Goal: Task Accomplishment & Management: Complete application form

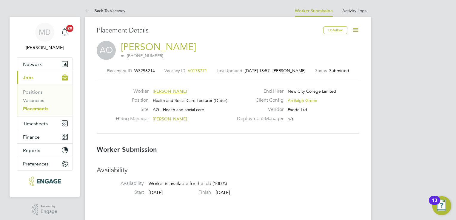
click at [193, 71] on span "V0178771" at bounding box center [197, 70] width 19 height 5
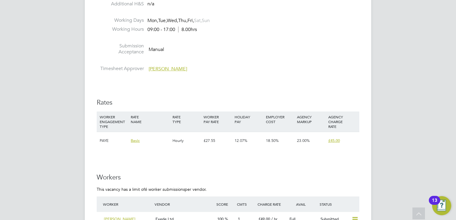
scroll to position [896, 0]
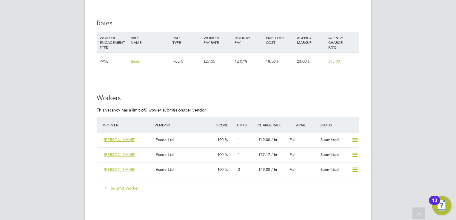
click at [130, 188] on button "Submit Worker" at bounding box center [121, 189] width 45 height 10
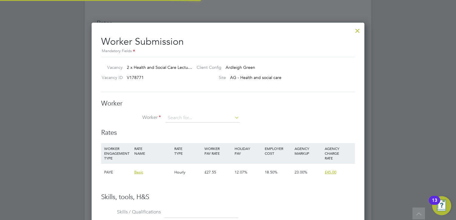
scroll to position [18, 41]
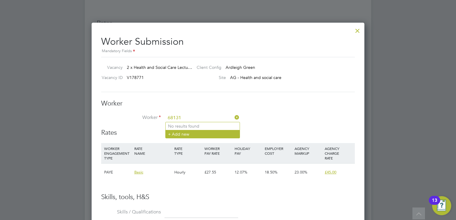
type input "68131"
click at [180, 134] on li "+ Add new" at bounding box center [203, 134] width 74 height 8
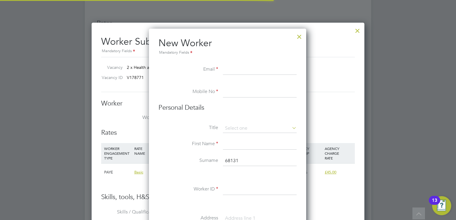
scroll to position [506, 158]
click at [248, 68] on input at bounding box center [260, 69] width 74 height 11
paste input "roselyndonkor2003@yahoo.com"
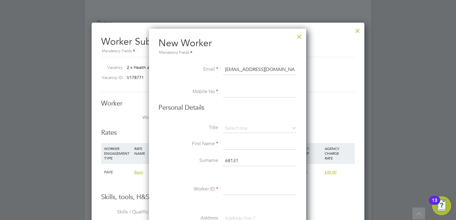
type input "roselyndonkor2003@yahoo.com"
click at [246, 94] on input at bounding box center [260, 92] width 74 height 11
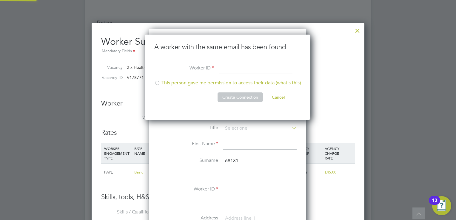
scroll to position [85, 166]
type input "68131"
click at [158, 84] on div at bounding box center [157, 84] width 6 height 6
click at [243, 97] on button "Create Connection" at bounding box center [240, 98] width 45 height 10
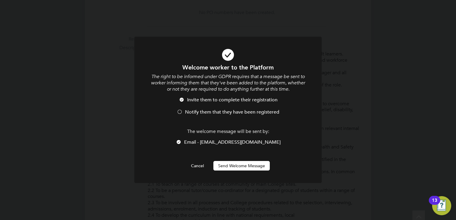
scroll to position [0, 0]
click at [180, 110] on div at bounding box center [180, 113] width 6 height 6
click at [258, 167] on button "Send Welcome Message" at bounding box center [241, 166] width 56 height 10
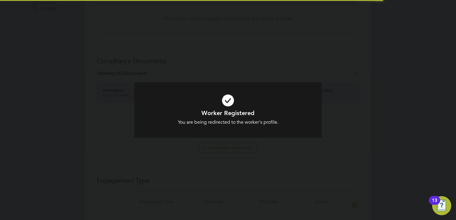
scroll to position [896, 0]
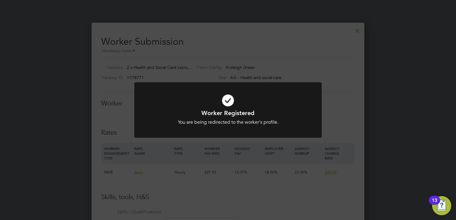
click at [342, 85] on div "Worker Registered You are being redirected to the worker's profile. Cancel Okay" at bounding box center [228, 110] width 456 height 220
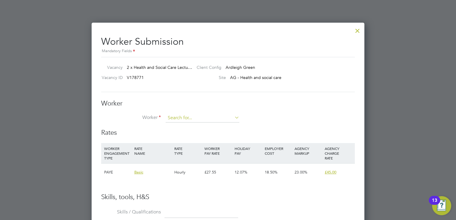
click at [182, 117] on input at bounding box center [203, 118] width 74 height 9
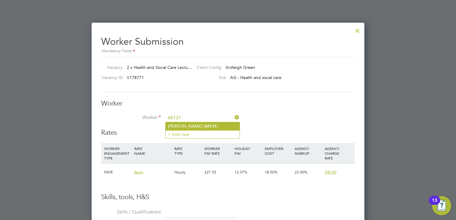
click at [189, 127] on li "Roselyn Donkor ( 68131 )" at bounding box center [203, 126] width 74 height 8
type input "Roselyn Donkor (68131)"
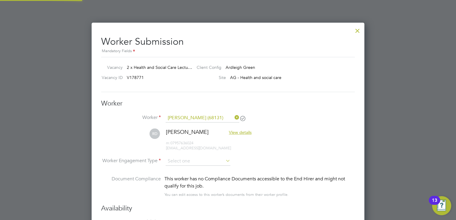
scroll to position [494, 273]
click at [200, 163] on input at bounding box center [198, 161] width 65 height 9
click at [186, 182] on div "This worker has no Compliance Documents accessible to the End Hirer and might n…" at bounding box center [260, 183] width 190 height 14
drag, startPoint x: 185, startPoint y: 181, endPoint x: 185, endPoint y: 178, distance: 3.0
click at [185, 178] on div "This worker has no Compliance Documents accessible to the End Hirer and might n…" at bounding box center [260, 183] width 190 height 14
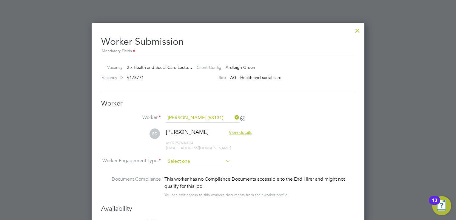
click at [199, 158] on input at bounding box center [198, 161] width 65 height 9
click at [183, 177] on li "PAYE" at bounding box center [198, 177] width 65 height 8
type input "PAYE"
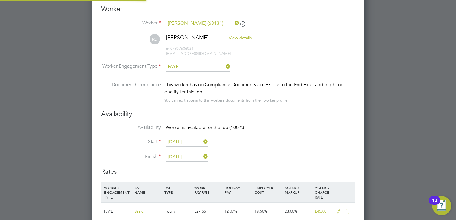
scroll to position [1045, 0]
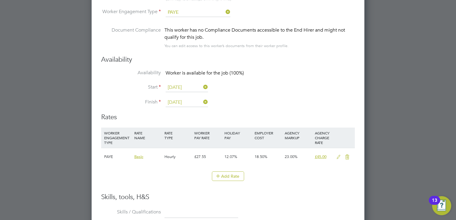
click at [338, 155] on icon at bounding box center [338, 157] width 7 height 5
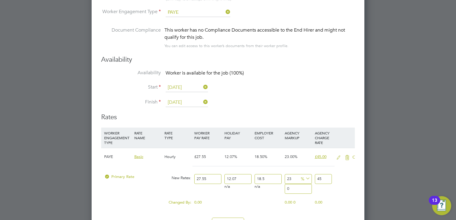
scroll to position [546, 273]
drag, startPoint x: 209, startPoint y: 177, endPoint x: 190, endPoint y: 178, distance: 19.1
click at [190, 178] on div "Primary Rate New Rates: 27.55 12.07 n/a 18.5 n/a 23 0 % 45" at bounding box center [228, 179] width 254 height 16
type input "3"
type input "4.900428855"
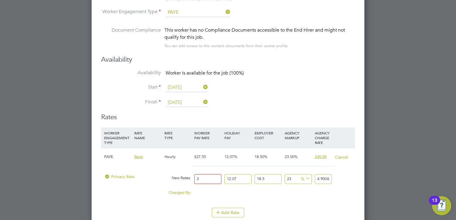
type input "30"
type input "49.00428855"
type input "30"
click at [354, 187] on div "Changed By: 2.45 0.00 0.00 0.00 0.750616275 4.00" at bounding box center [228, 194] width 254 height 15
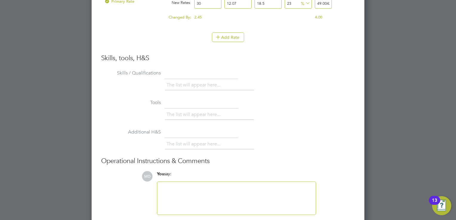
scroll to position [1244, 0]
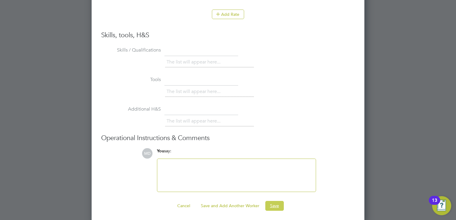
click at [274, 203] on button "Save" at bounding box center [274, 206] width 19 height 10
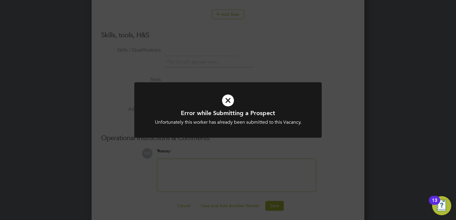
click at [322, 135] on div "Error while Submitting a Prospect Unfortunately this worker has already been su…" at bounding box center [228, 110] width 456 height 220
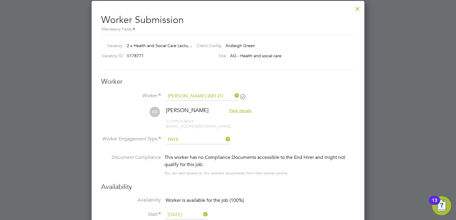
scroll to position [915, 0]
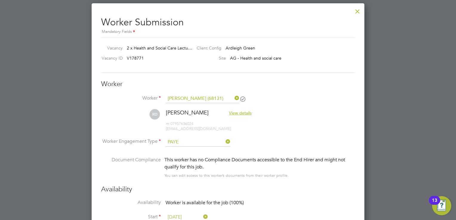
click at [359, 12] on div at bounding box center [357, 9] width 11 height 11
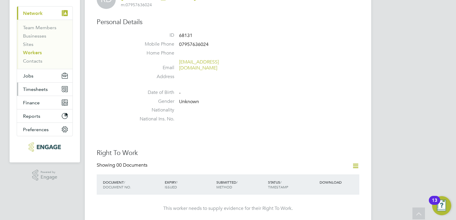
scroll to position [30, 0]
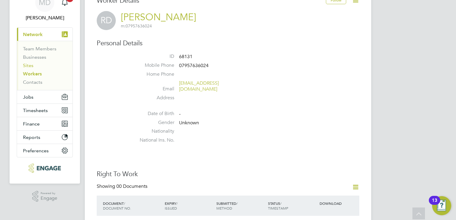
click at [28, 67] on link "Sites" at bounding box center [28, 66] width 10 height 6
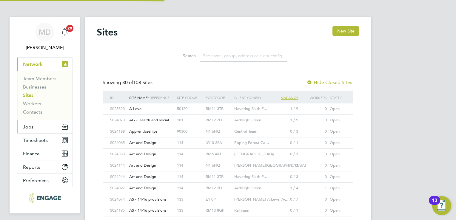
scroll to position [3, 3]
click at [197, 120] on div "101" at bounding box center [190, 120] width 29 height 11
click at [28, 127] on span "Jobs" at bounding box center [28, 127] width 10 height 6
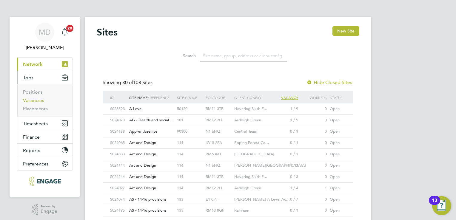
click at [36, 99] on link "Vacancies" at bounding box center [33, 101] width 21 height 6
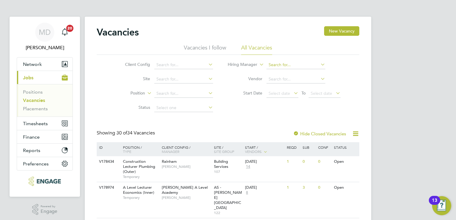
click at [290, 66] on input at bounding box center [296, 65] width 59 height 8
click at [297, 71] on li "Roslyn O'Garro" at bounding box center [303, 73] width 74 height 8
type input "Roslyn O'Garro"
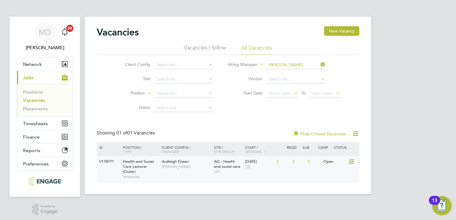
click at [180, 177] on div "V178771 Health and Social Care Lecturer (Outer) Temporary Ardleigh Green Roslyn…" at bounding box center [228, 169] width 263 height 26
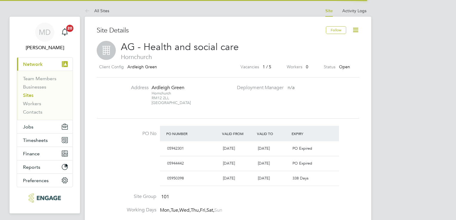
scroll to position [10, 56]
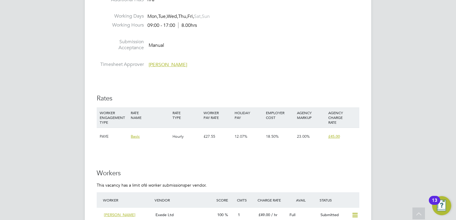
scroll to position [926, 0]
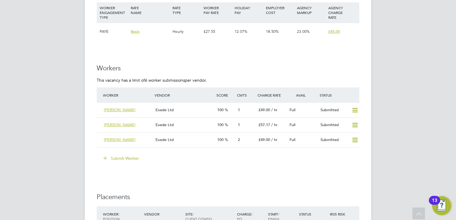
drag, startPoint x: 135, startPoint y: 156, endPoint x: 124, endPoint y: 161, distance: 12.1
click at [135, 156] on button "Submit Worker" at bounding box center [121, 159] width 45 height 10
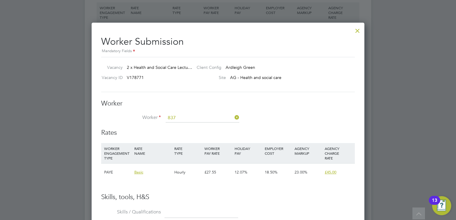
click at [202, 127] on li "Amadou Kuyateh ( 837 99)" at bounding box center [203, 126] width 74 height 8
type input "Amadou Kuyateh (83799)"
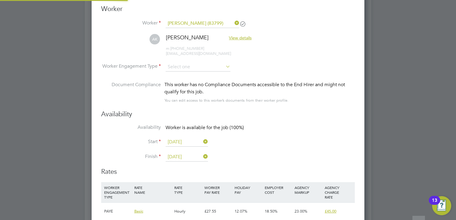
scroll to position [1045, 0]
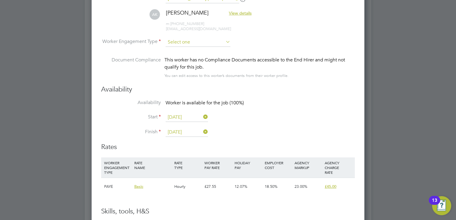
click at [210, 39] on input at bounding box center [198, 42] width 65 height 9
click at [196, 58] on li "PAYE" at bounding box center [198, 58] width 65 height 8
type input "PAYE"
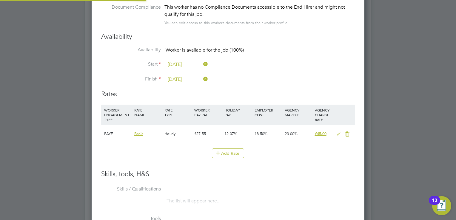
scroll to position [1164, 0]
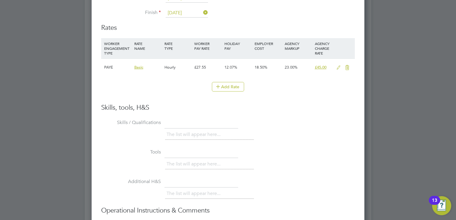
click at [321, 92] on li "Add Rate" at bounding box center [228, 90] width 254 height 16
click at [338, 66] on icon at bounding box center [338, 67] width 7 height 5
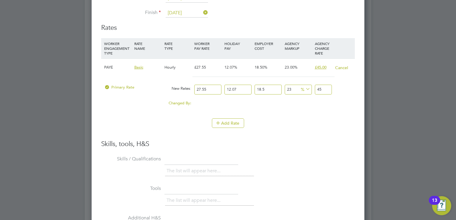
scroll to position [546, 273]
drag, startPoint x: 215, startPoint y: 90, endPoint x: 181, endPoint y: 90, distance: 34.0
click at [181, 90] on div "Primary Rate New Rates: 27.55 12.07 n/a 18.5 n/a 23 0 % 45" at bounding box center [228, 90] width 254 height 16
type input "3"
type input "4.900428855"
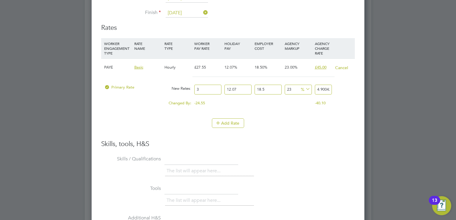
type input "30"
type input "49.00428855"
type input "30"
click at [317, 119] on div "Add Rate" at bounding box center [228, 124] width 254 height 10
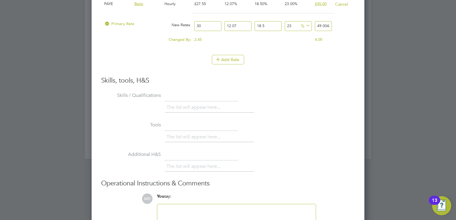
scroll to position [1273, 0]
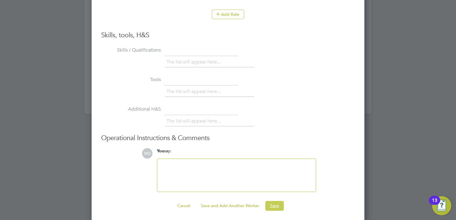
click at [273, 204] on button "Save" at bounding box center [274, 206] width 19 height 10
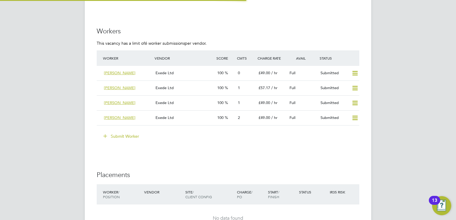
scroll to position [3, 3]
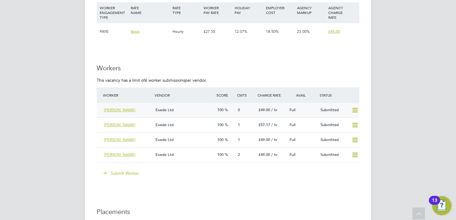
click at [353, 112] on icon at bounding box center [354, 110] width 7 height 5
click at [307, 70] on h3 "Workers" at bounding box center [228, 68] width 263 height 9
click at [125, 110] on span "Amadou Kuyateh" at bounding box center [120, 109] width 32 height 5
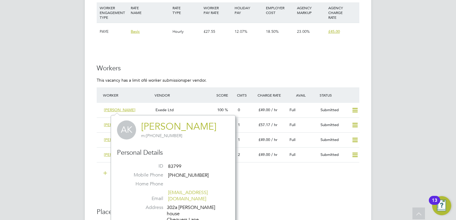
click at [238, 66] on h3 "Workers" at bounding box center [228, 68] width 263 height 9
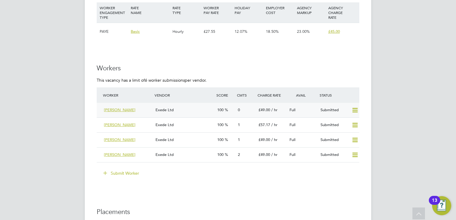
click at [187, 109] on div "Exede Ltd" at bounding box center [184, 110] width 62 height 10
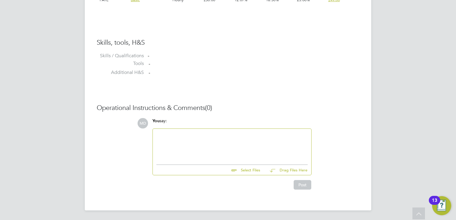
click at [181, 144] on div at bounding box center [231, 146] width 151 height 26
click at [177, 136] on div at bounding box center [231, 146] width 151 height 26
click at [161, 155] on div "Key Qualifications: DET BSc Sociology" at bounding box center [231, 146] width 151 height 26
click at [162, 157] on div "Key Qualifications: DET BSc Sociology" at bounding box center [231, 146] width 151 height 26
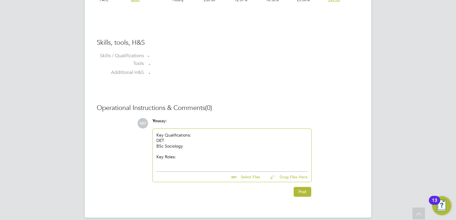
click at [188, 145] on div "BSc Sociology" at bounding box center [231, 146] width 151 height 5
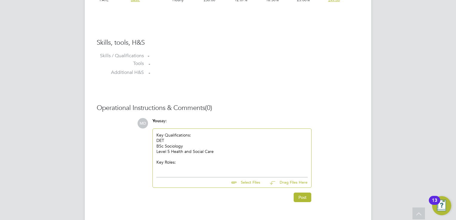
drag, startPoint x: 282, startPoint y: 152, endPoint x: 277, endPoint y: 154, distance: 5.1
click at [282, 152] on div "Level 5 Health and Social Care" at bounding box center [231, 151] width 151 height 5
click at [188, 162] on div "Key Roles:" at bounding box center [231, 162] width 151 height 5
click at [169, 170] on div at bounding box center [231, 167] width 151 height 5
click at [163, 167] on div at bounding box center [231, 167] width 151 height 5
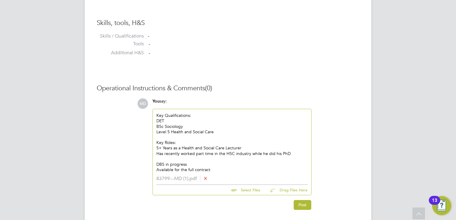
scroll to position [499, 0]
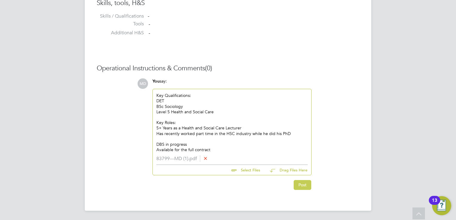
click at [302, 186] on button "Post" at bounding box center [303, 185] width 18 height 10
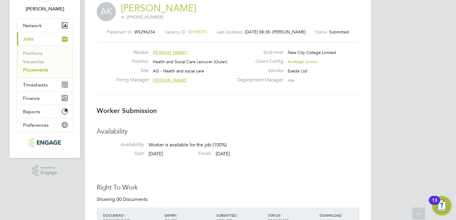
scroll to position [0, 0]
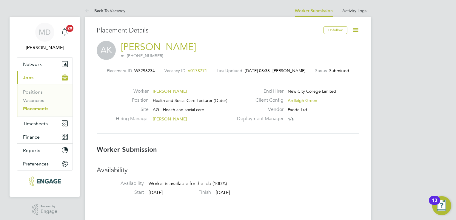
click at [199, 69] on span "V0178771" at bounding box center [197, 70] width 19 height 5
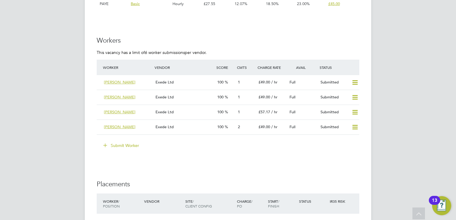
scroll to position [955, 0]
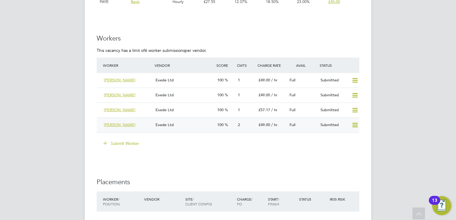
drag, startPoint x: 382, startPoint y: 42, endPoint x: 229, endPoint y: 130, distance: 176.7
